Goal: Task Accomplishment & Management: Manage account settings

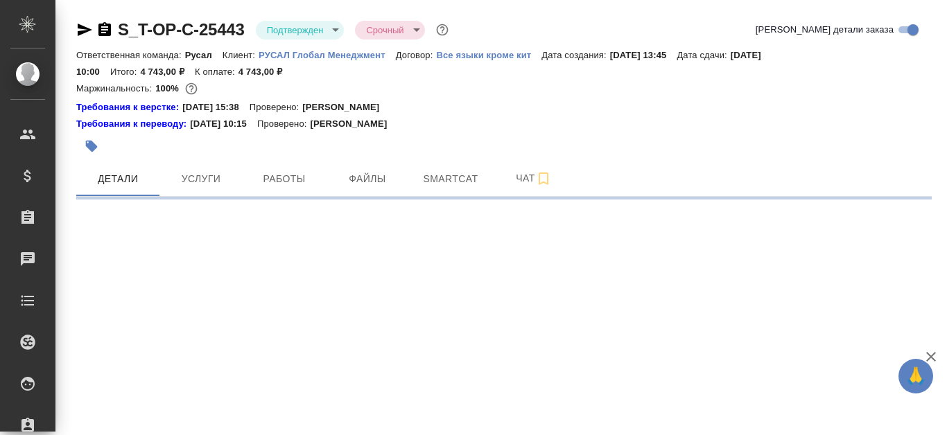
select select "RU"
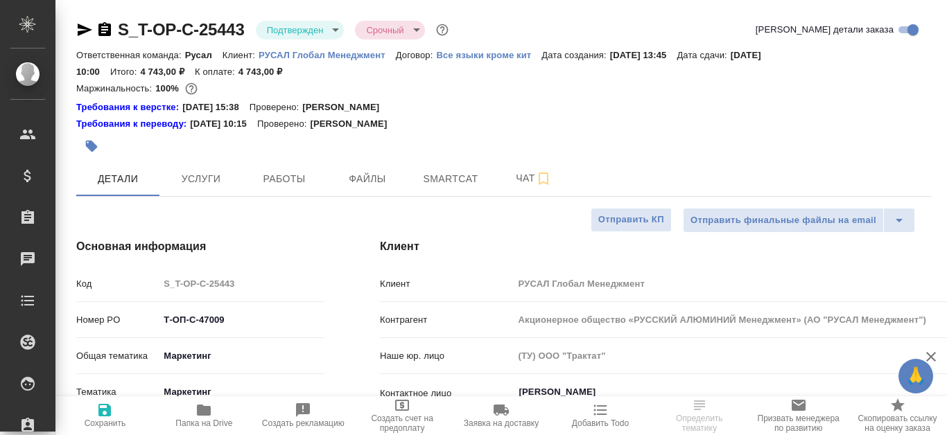
type textarea "x"
type input "Авдеенко Кирилл"
click at [384, 169] on button "Файлы" at bounding box center [367, 179] width 83 height 35
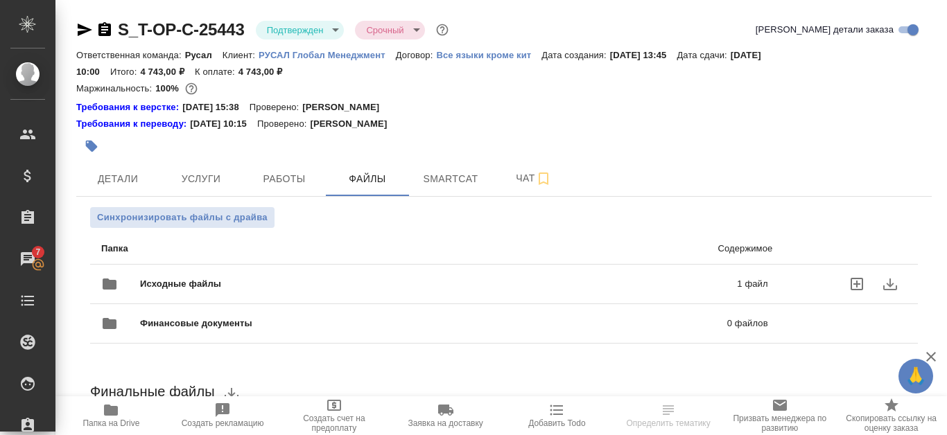
click at [645, 290] on p "1 файл" at bounding box center [623, 284] width 288 height 14
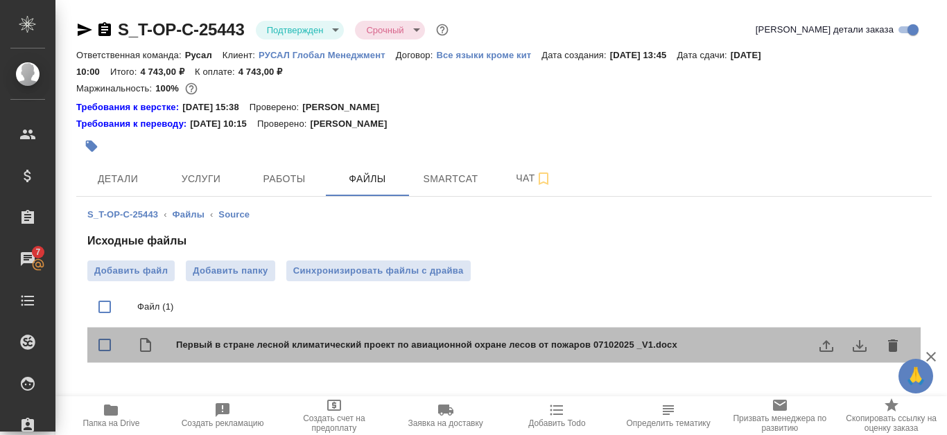
click at [449, 347] on span "Первый в стране лесной климатический проект по авиационной охране лесов от пожа…" at bounding box center [531, 345] width 711 height 14
checkbox input "true"
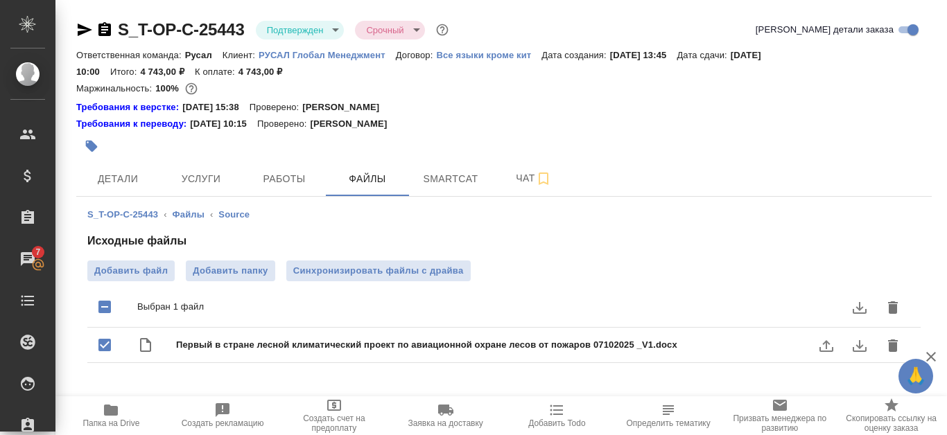
click at [849, 351] on button "download" at bounding box center [859, 345] width 33 height 33
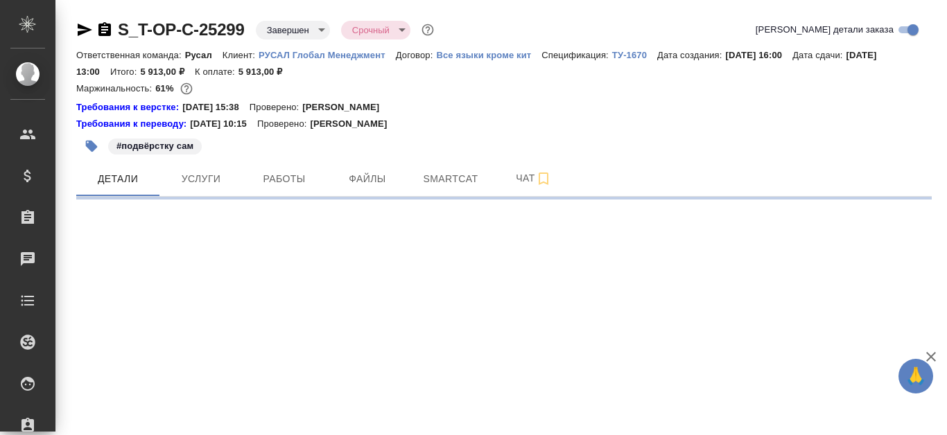
select select "RU"
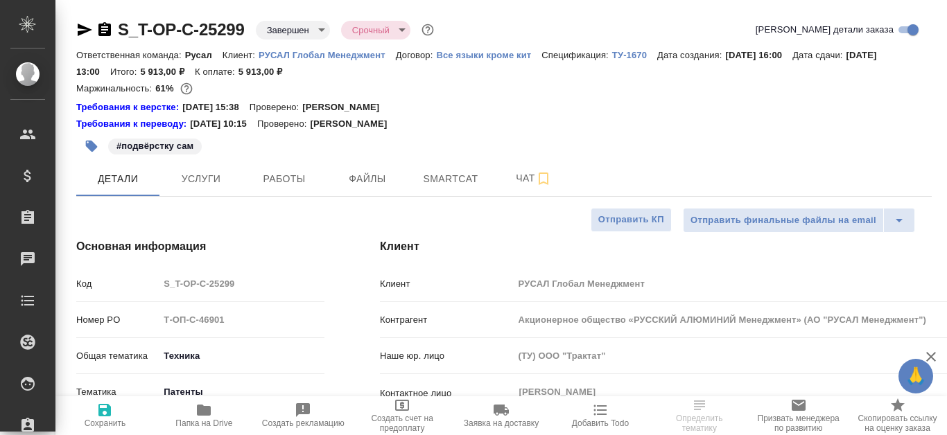
type textarea "x"
click at [295, 179] on span "Работы" at bounding box center [284, 179] width 67 height 17
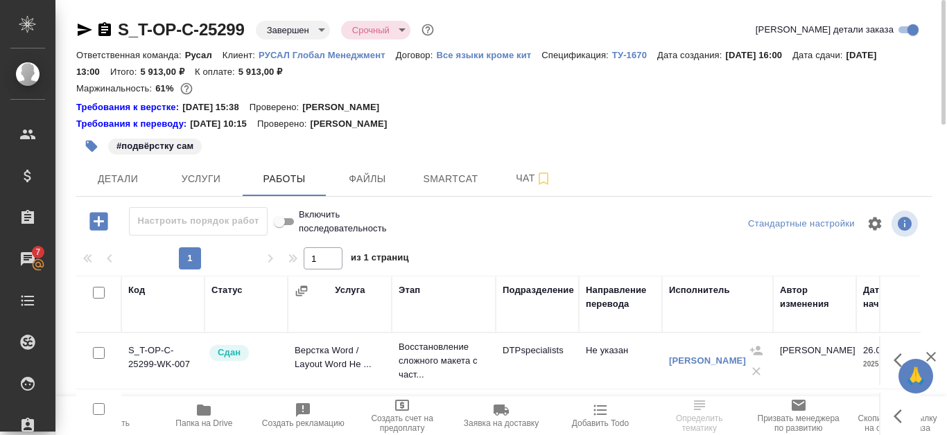
scroll to position [139, 0]
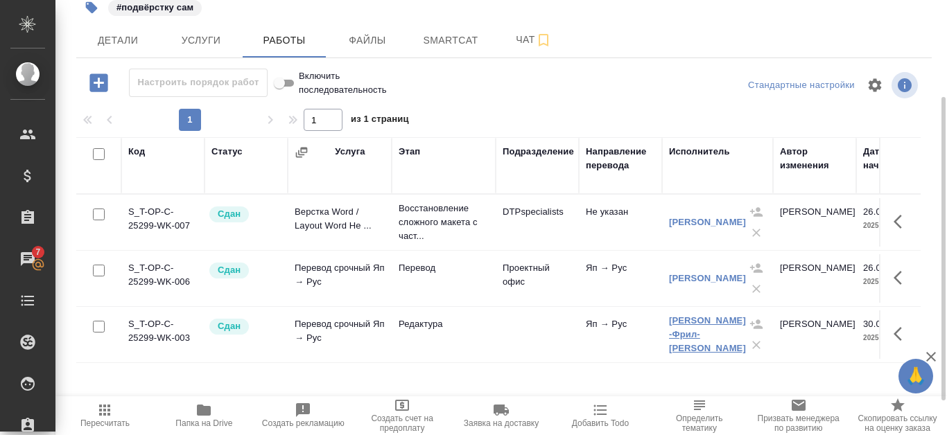
click at [695, 325] on link "[PERSON_NAME] -Фрил- [PERSON_NAME]" at bounding box center [707, 334] width 77 height 38
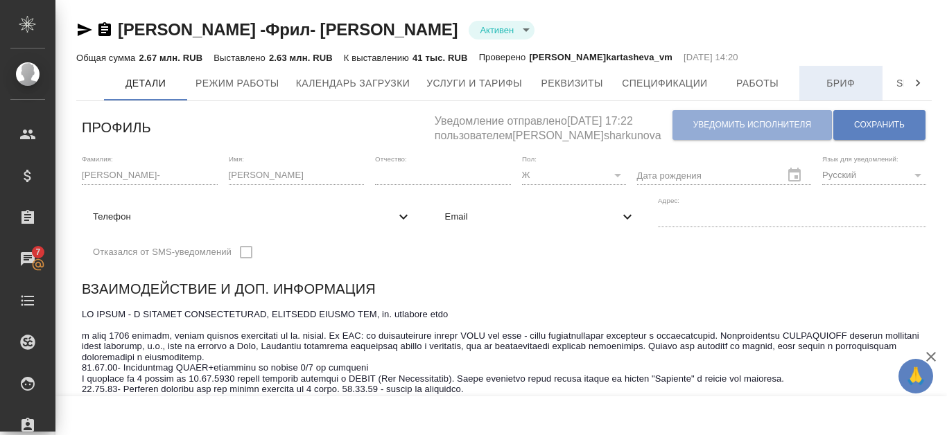
click at [848, 79] on span "Бриф" at bounding box center [841, 83] width 67 height 17
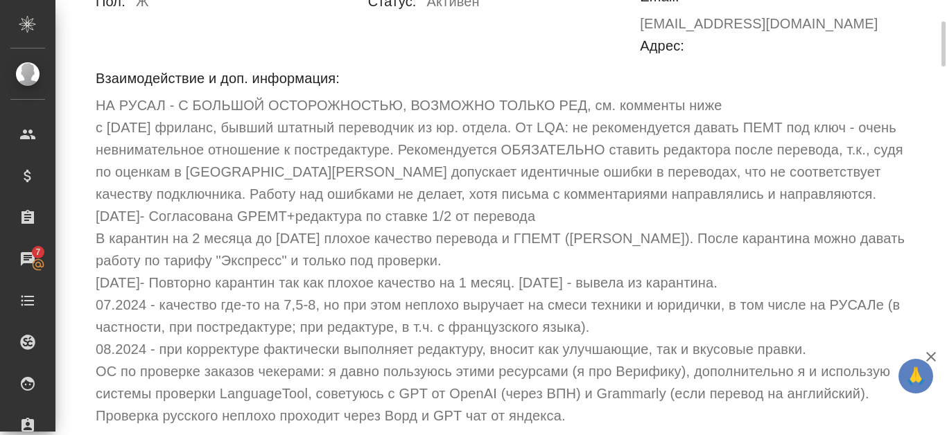
scroll to position [139, 0]
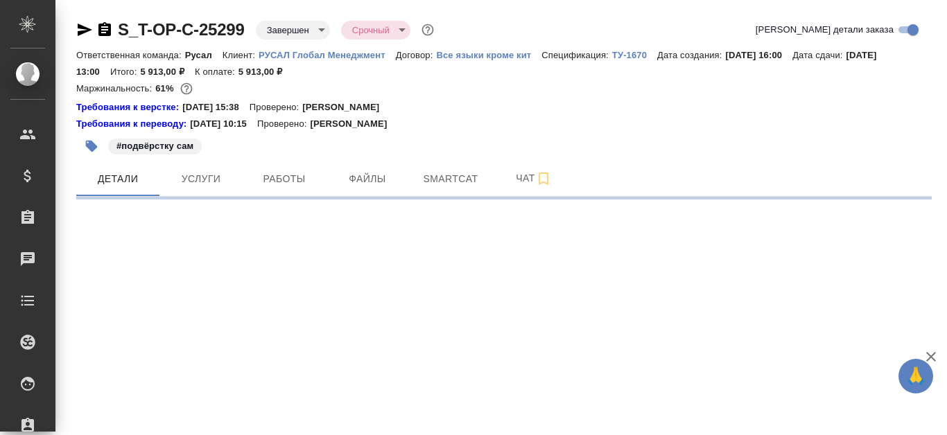
select select "RU"
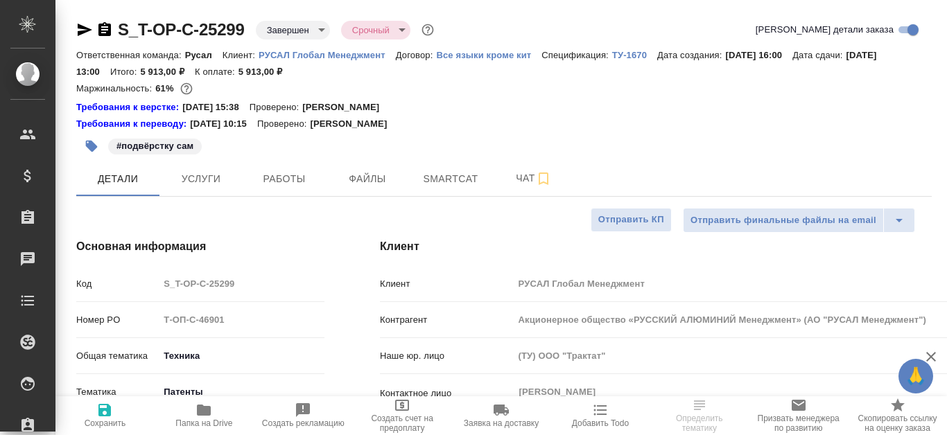
type textarea "x"
click at [82, 26] on icon "button" at bounding box center [85, 30] width 15 height 12
select select "RU"
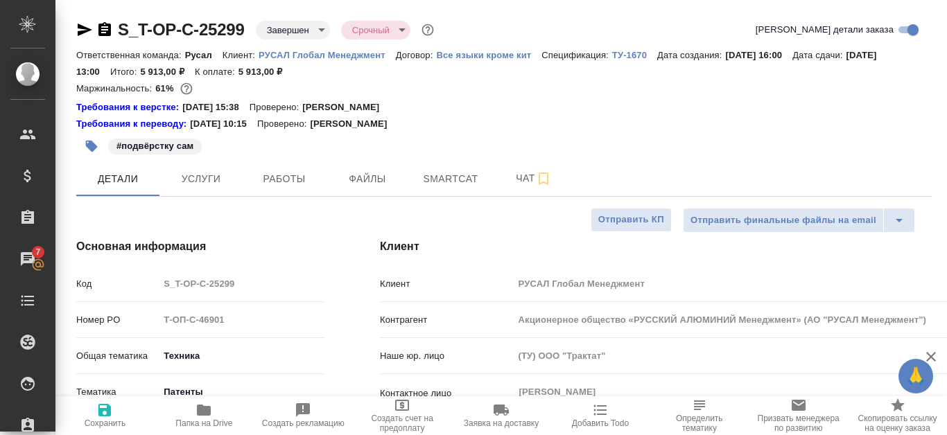
type textarea "x"
